Goal: Task Accomplishment & Management: Manage account settings

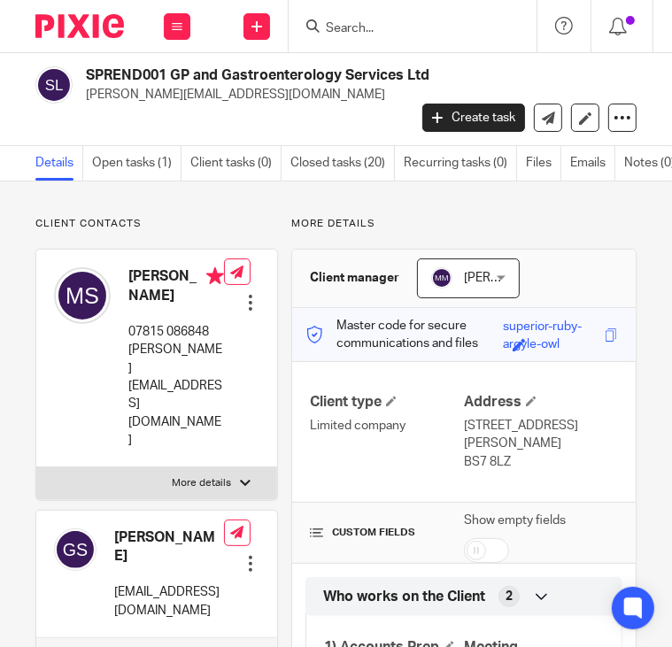
scroll to position [104, 0]
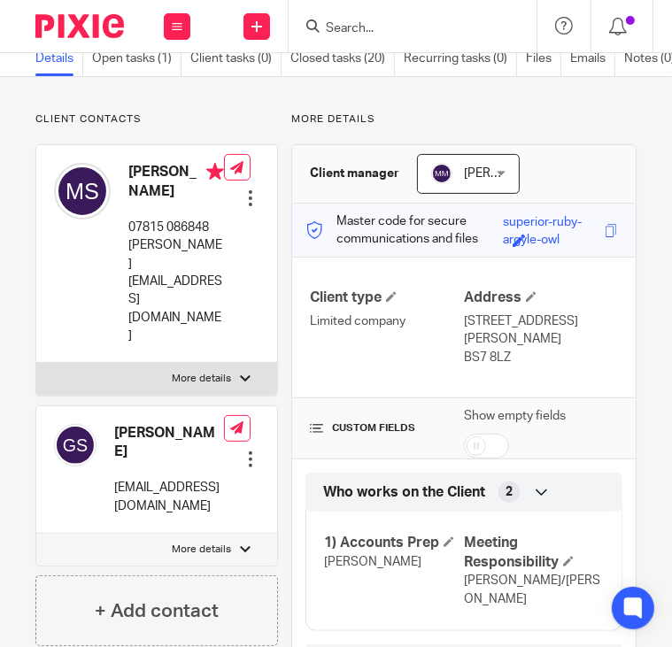
click at [333, 29] on input "Search" at bounding box center [403, 29] width 159 height 16
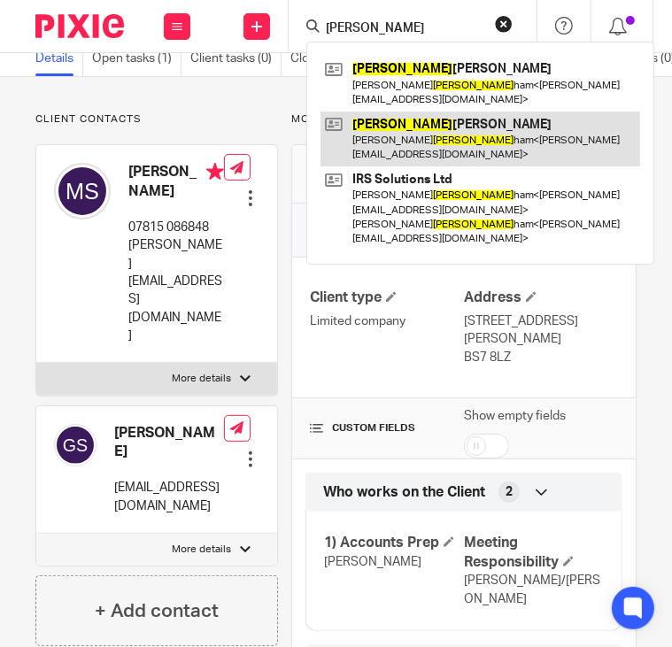
type input "elling"
click at [388, 128] on link at bounding box center [479, 138] width 319 height 55
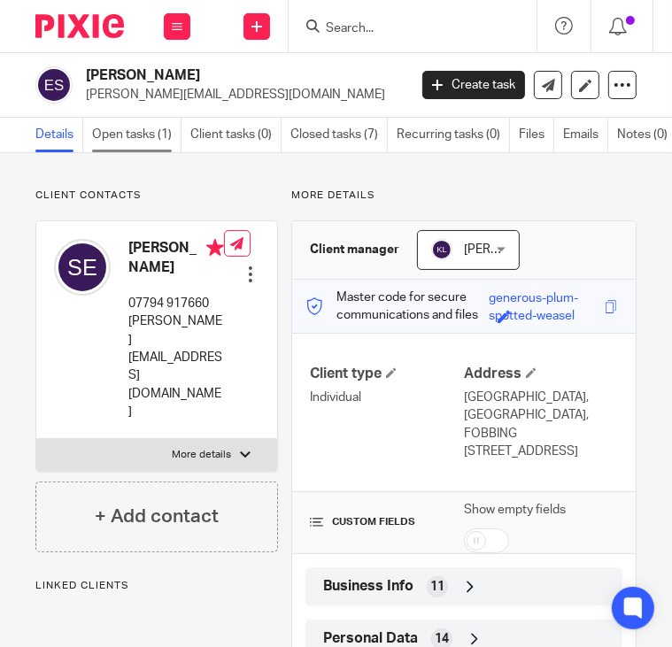
click at [149, 137] on link "Open tasks (1)" at bounding box center [136, 135] width 89 height 35
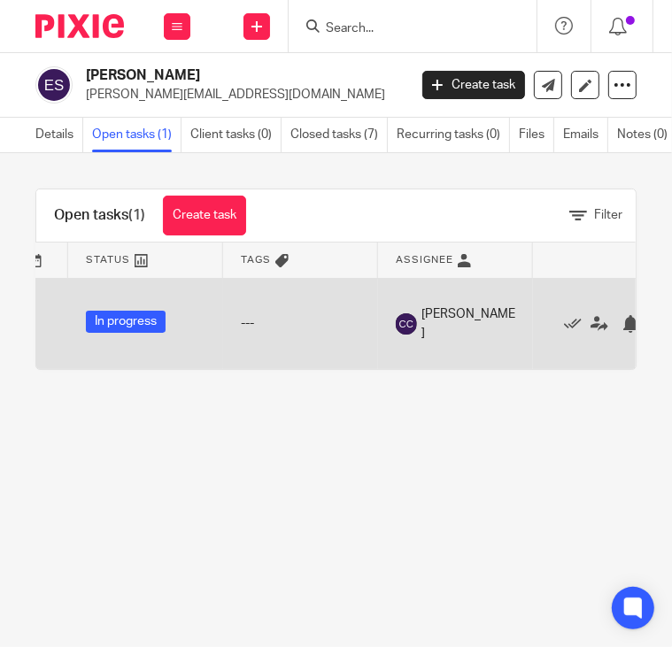
scroll to position [0, 589]
